Goal: Download file/media

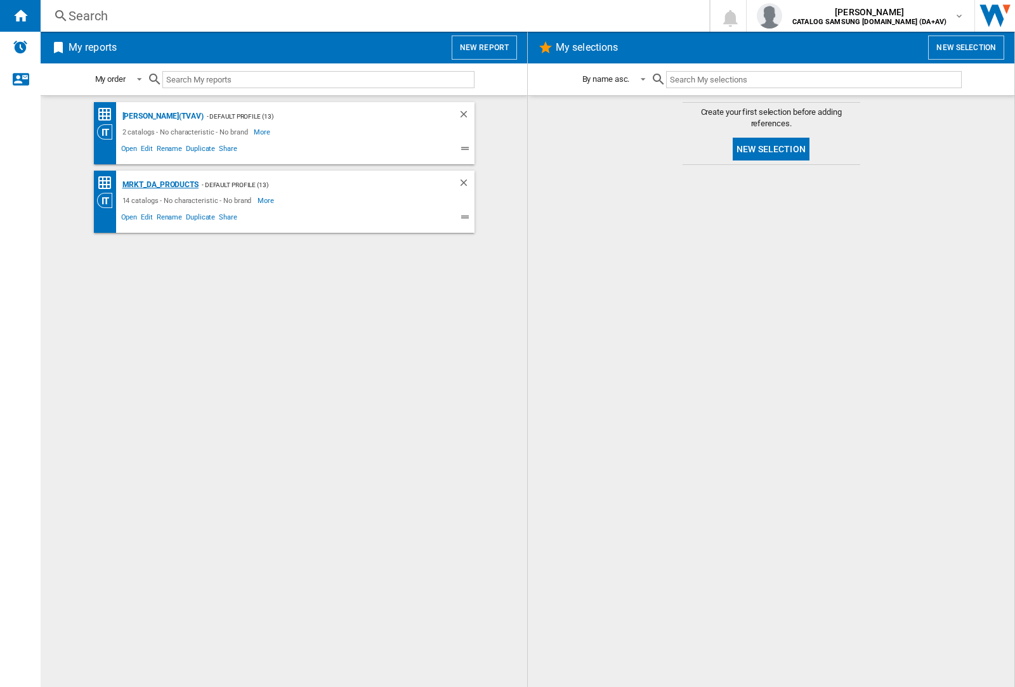
click at [160, 185] on div "MRKT_DA_PRODUCTS" at bounding box center [158, 185] width 79 height 16
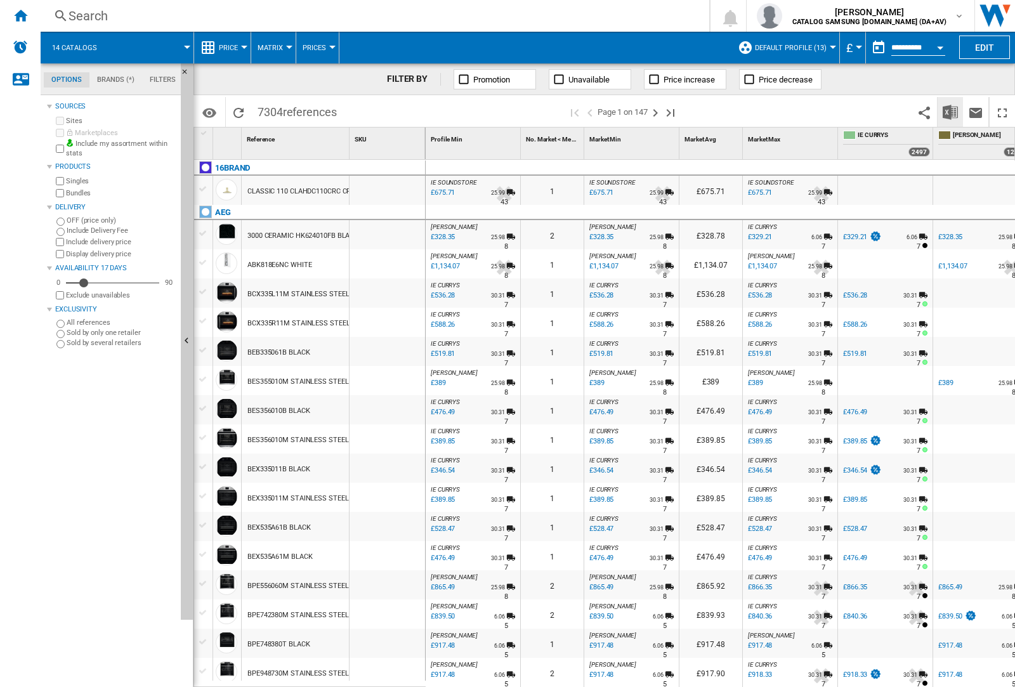
click at [950, 111] on img "Download in Excel" at bounding box center [950, 112] width 15 height 15
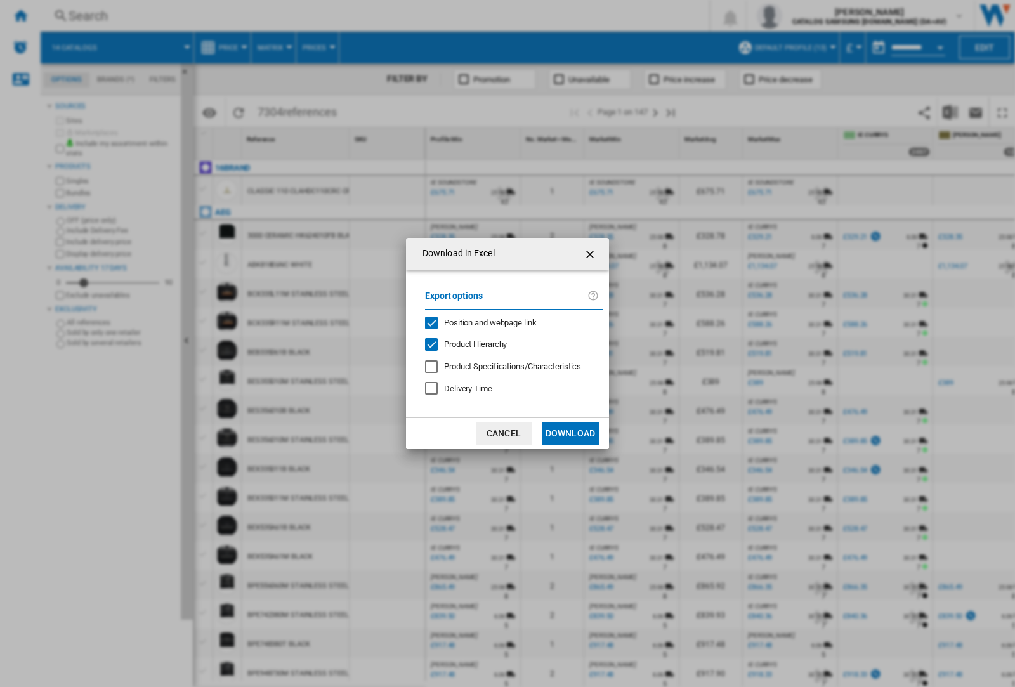
click at [482, 322] on span "Position and webpage link" at bounding box center [490, 323] width 93 height 10
click at [570, 433] on button "Download" at bounding box center [570, 433] width 57 height 23
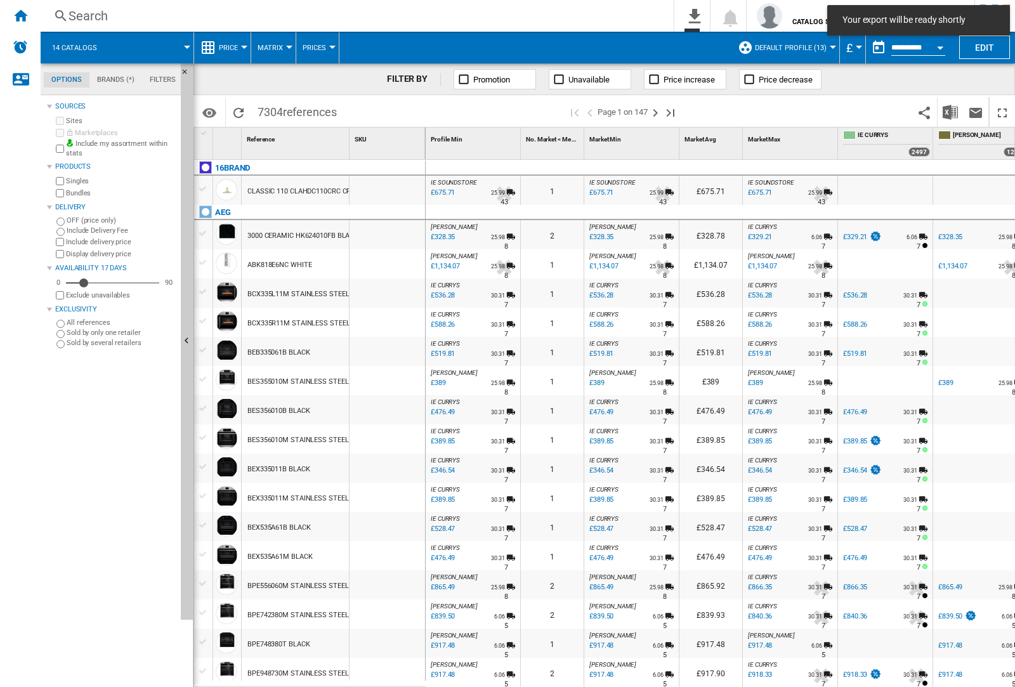
click at [392, 291] on div at bounding box center [388, 293] width 76 height 29
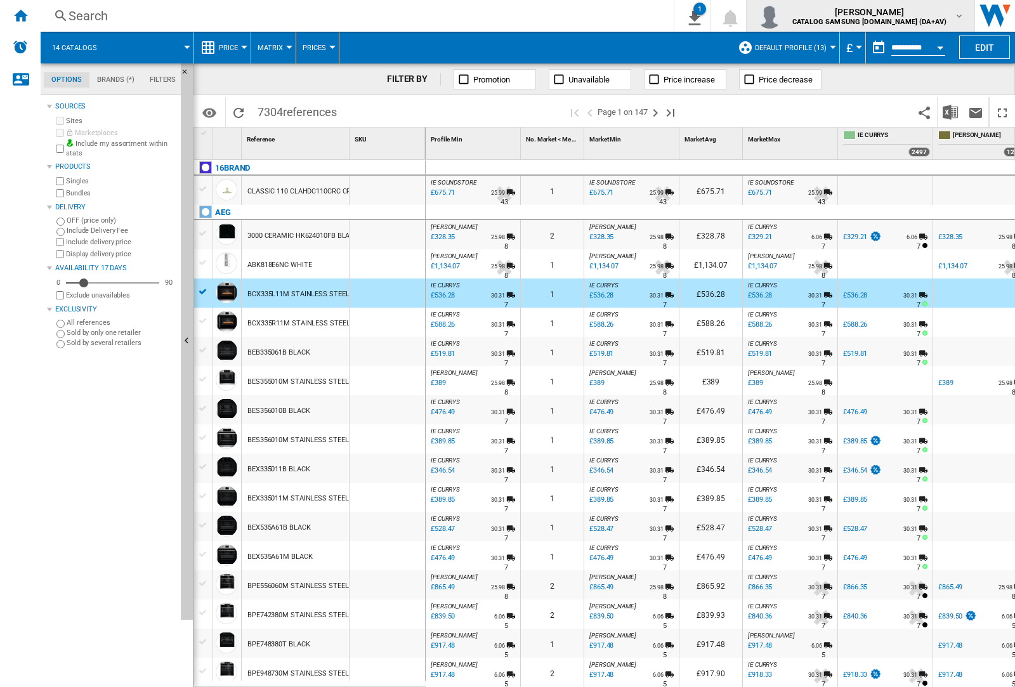
click at [782, 16] on img "button" at bounding box center [769, 15] width 25 height 25
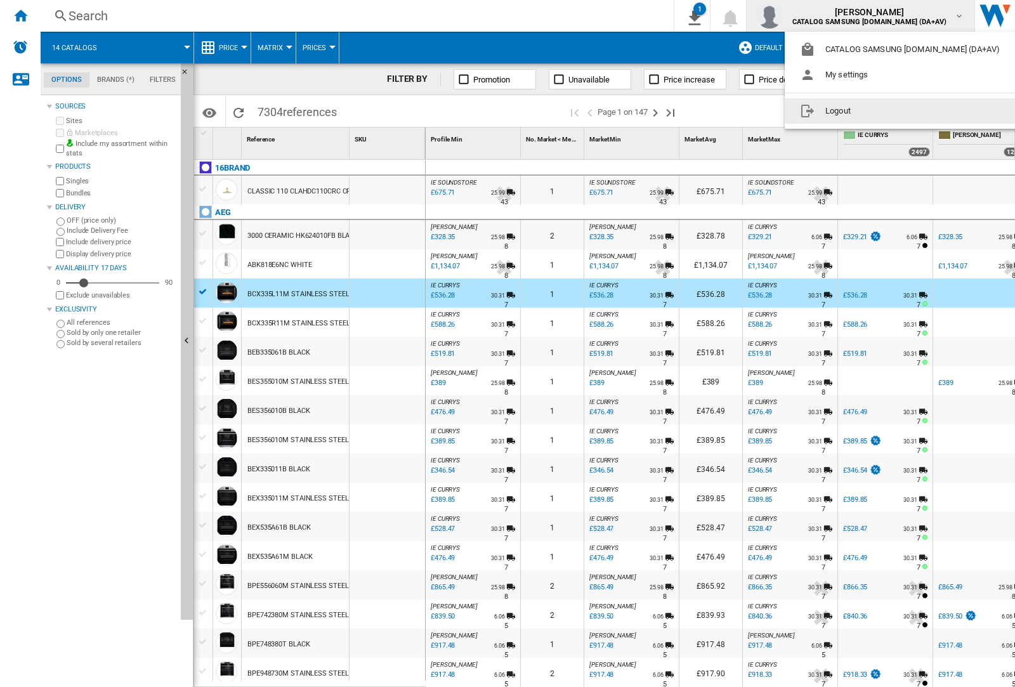
click at [883, 111] on button "Logout" at bounding box center [902, 110] width 235 height 25
